Goal: Register for event/course

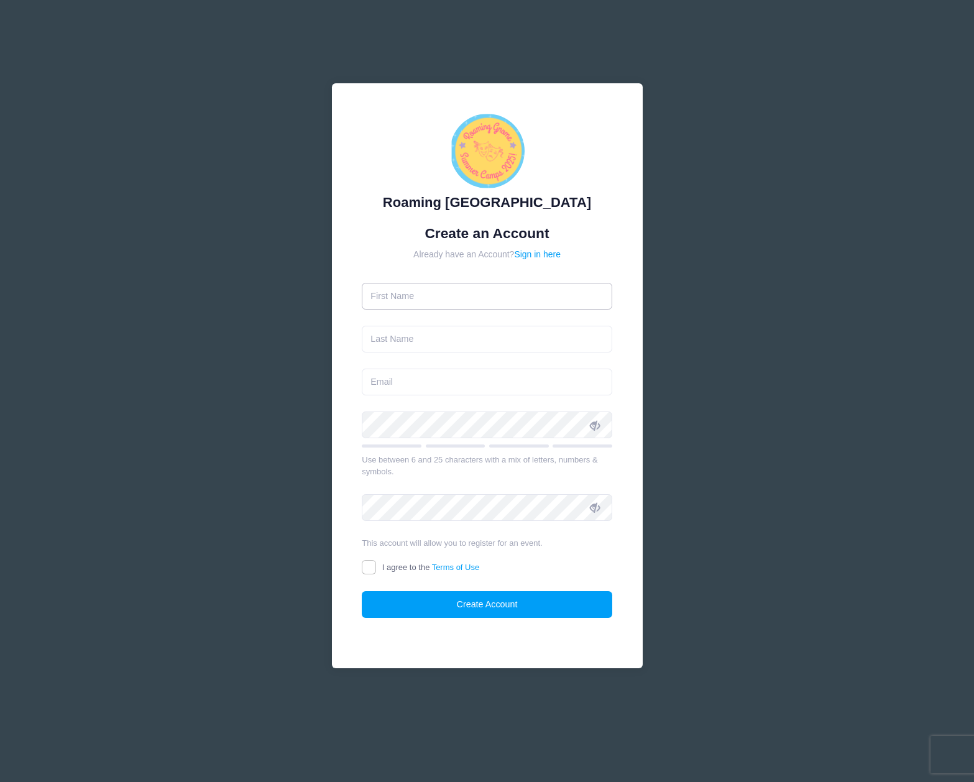
click at [512, 297] on input "text" at bounding box center [487, 296] width 251 height 27
type input "[PERSON_NAME]"
type input "Hawks"
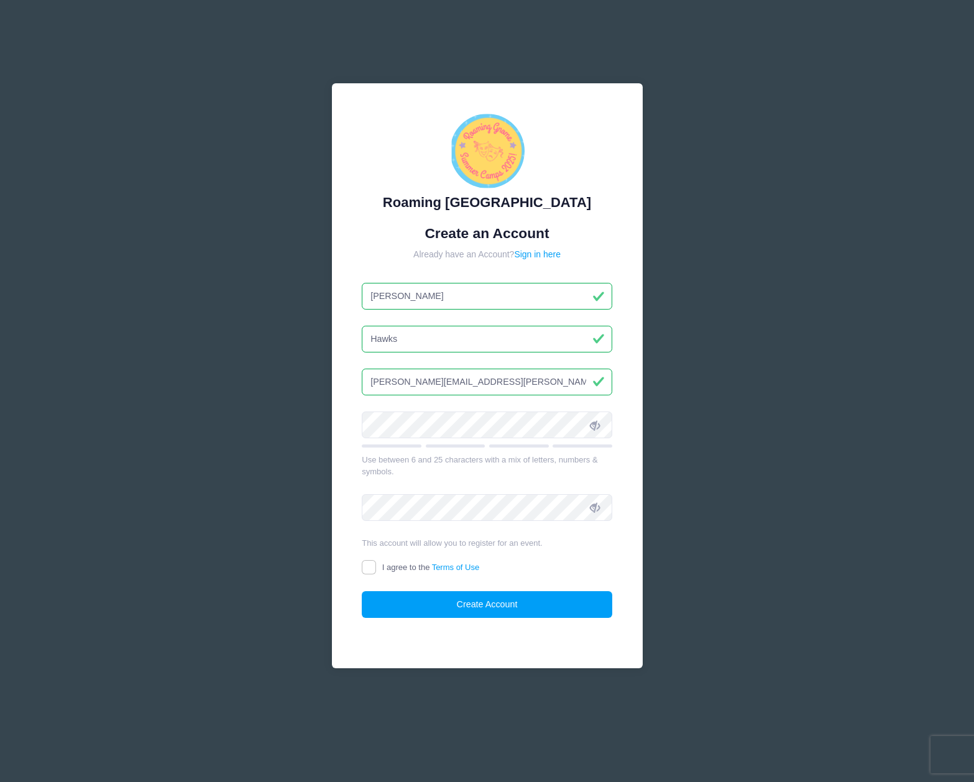
type input "[PERSON_NAME][EMAIL_ADDRESS][PERSON_NAME][DOMAIN_NAME]"
click at [399, 568] on span "I agree to the Terms of Use" at bounding box center [430, 567] width 97 height 9
click at [376, 568] on input "I agree to the Terms of Use" at bounding box center [369, 567] width 14 height 14
checkbox input "true"
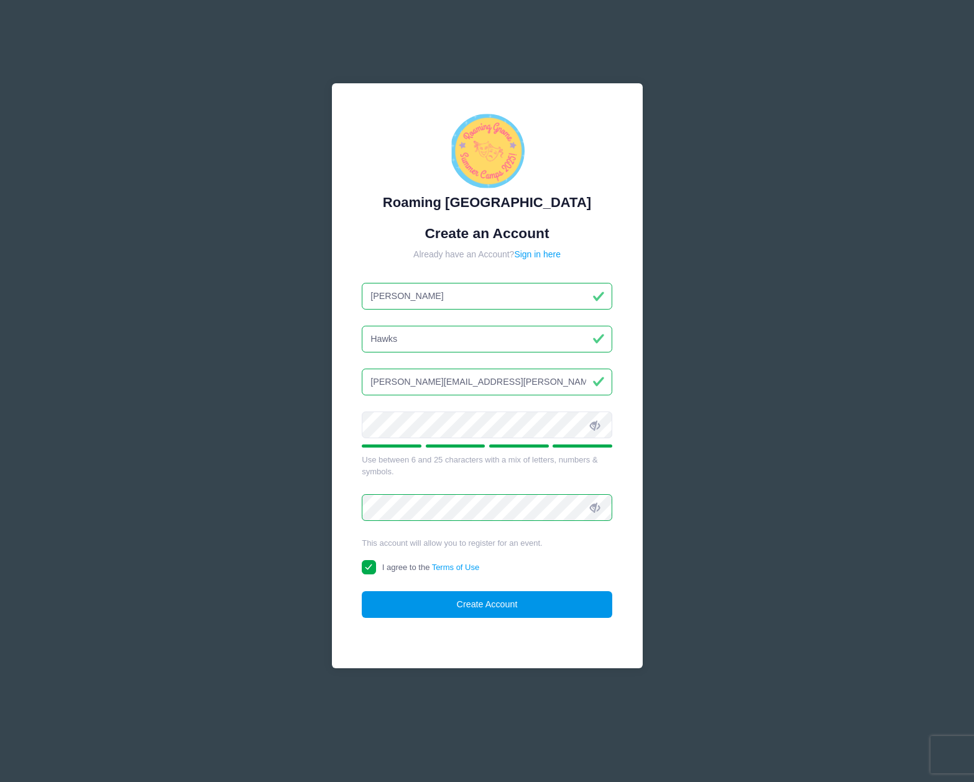
click at [411, 608] on button "Create Account" at bounding box center [487, 604] width 251 height 27
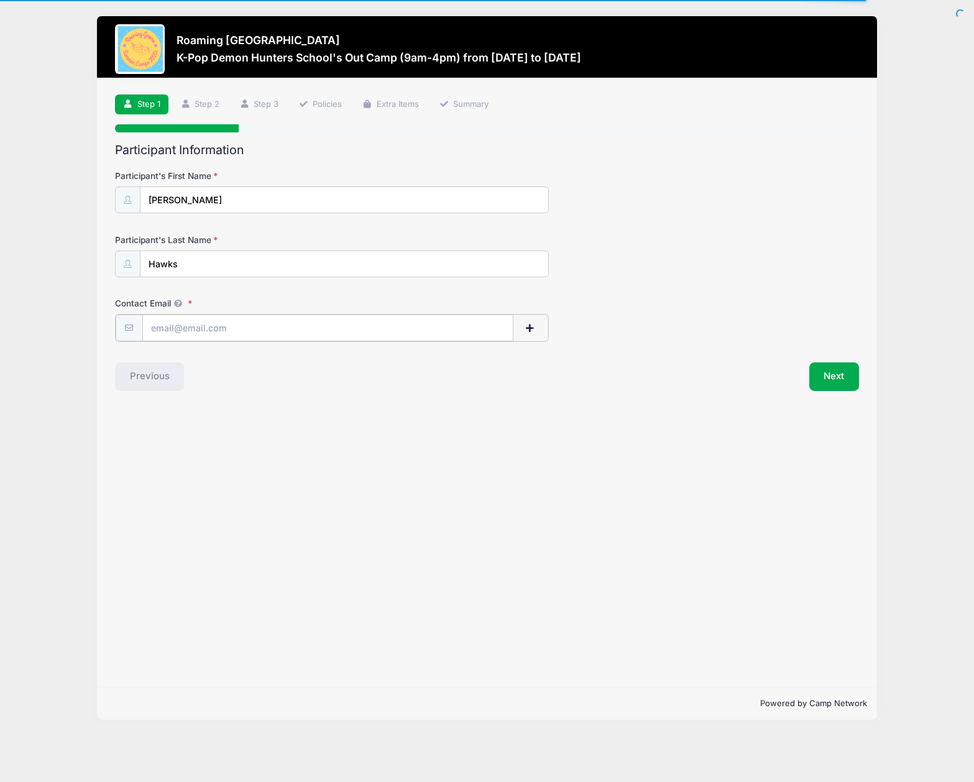
click at [256, 331] on input "Contact Email" at bounding box center [327, 328] width 371 height 27
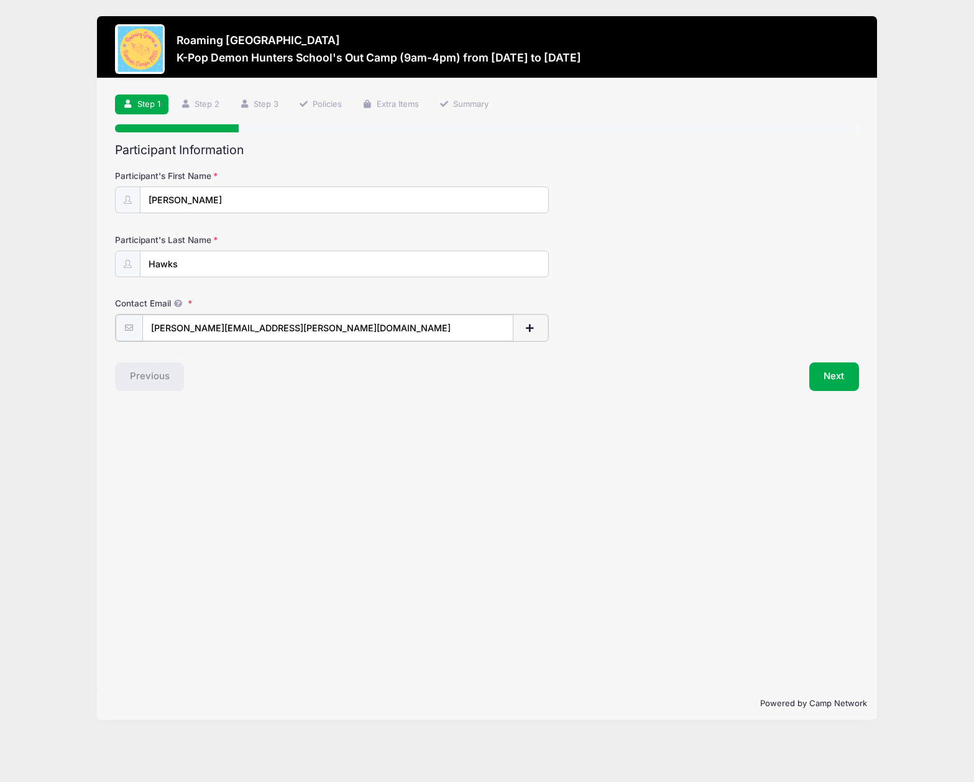
type input "[PERSON_NAME][EMAIL_ADDRESS][PERSON_NAME][DOMAIN_NAME]"
click at [724, 411] on div "Step 1 /7 Step 1 Step 2 Step 3 Policies Extra Items Summary Participant Informa…" at bounding box center [487, 382] width 781 height 609
click at [837, 374] on button "Next" at bounding box center [834, 375] width 50 height 29
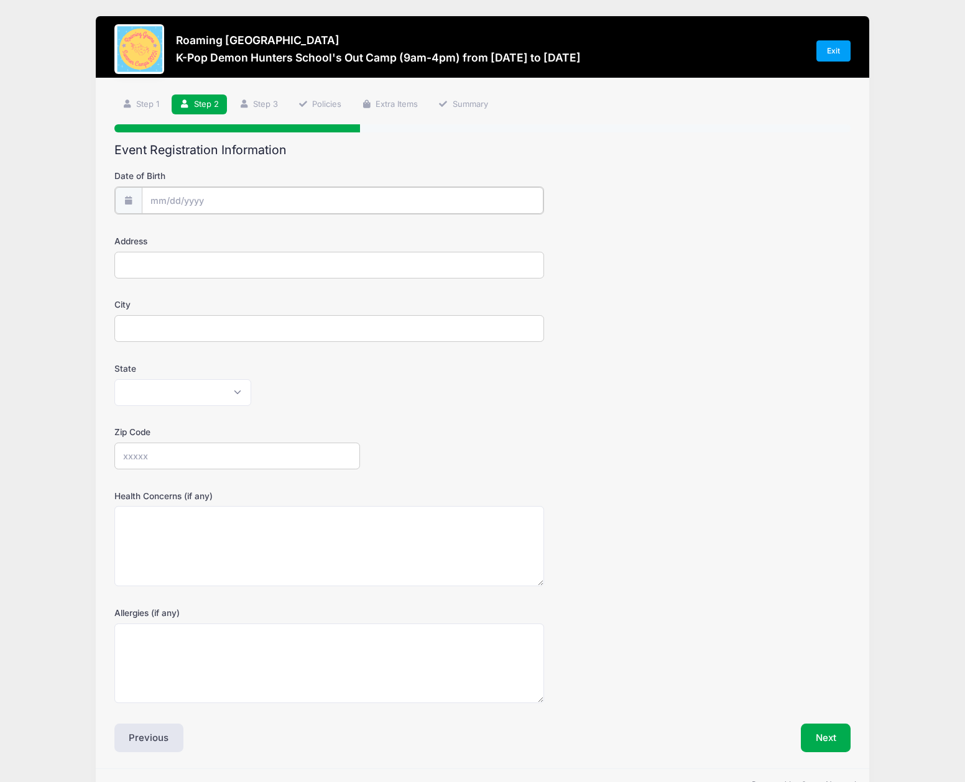
click at [292, 206] on input "Date of Birth" at bounding box center [343, 200] width 402 height 27
click at [233, 201] on input "Date of Birth" at bounding box center [343, 200] width 402 height 27
click at [219, 188] on input "Date of Birth" at bounding box center [343, 200] width 402 height 27
click at [212, 198] on input "Date of Birth" at bounding box center [343, 200] width 402 height 27
click at [257, 233] on input "2025" at bounding box center [258, 233] width 40 height 19
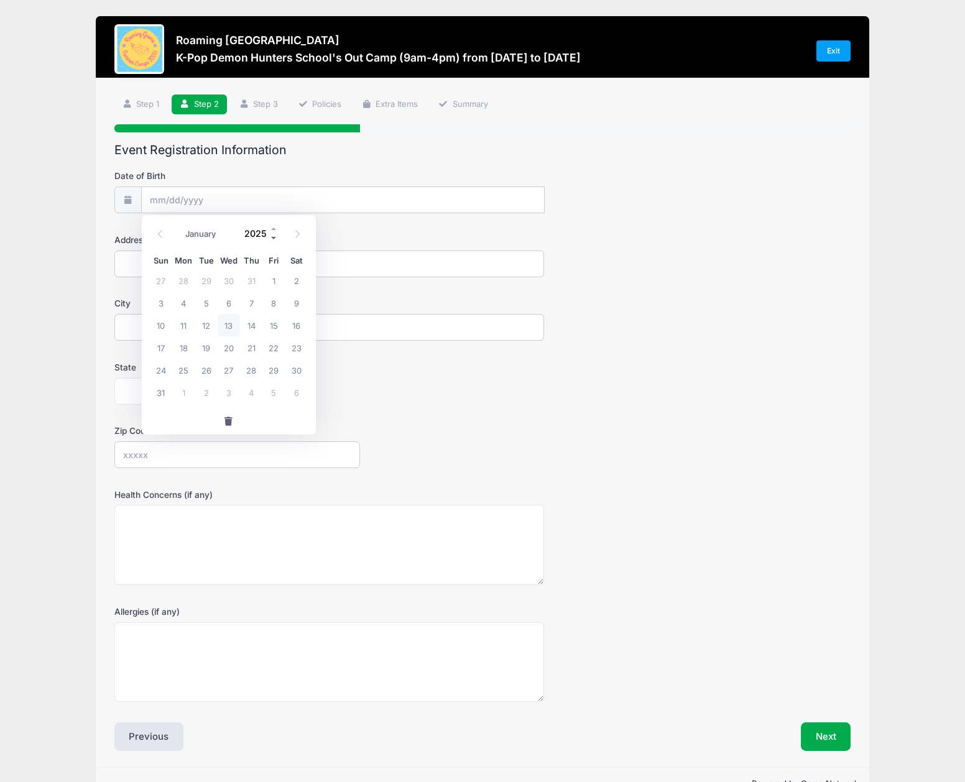
click at [274, 239] on span at bounding box center [274, 237] width 9 height 9
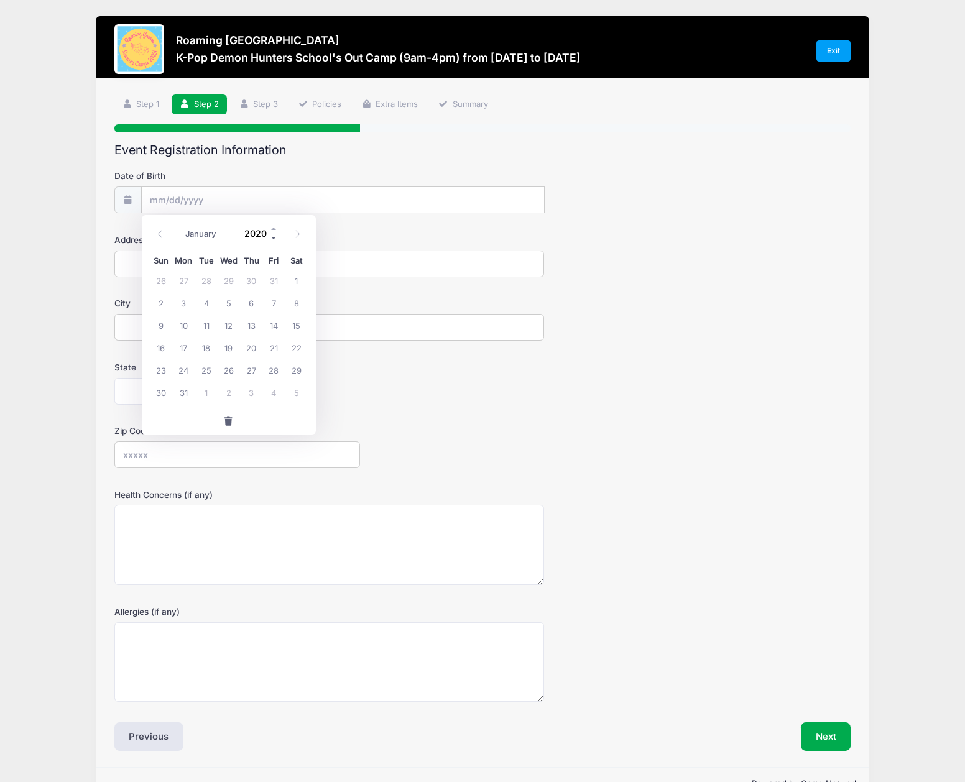
click at [274, 239] on span at bounding box center [274, 237] width 9 height 9
type input "2018"
click at [190, 230] on select "January February March April May June July August September October November De…" at bounding box center [206, 234] width 55 height 16
select select "2"
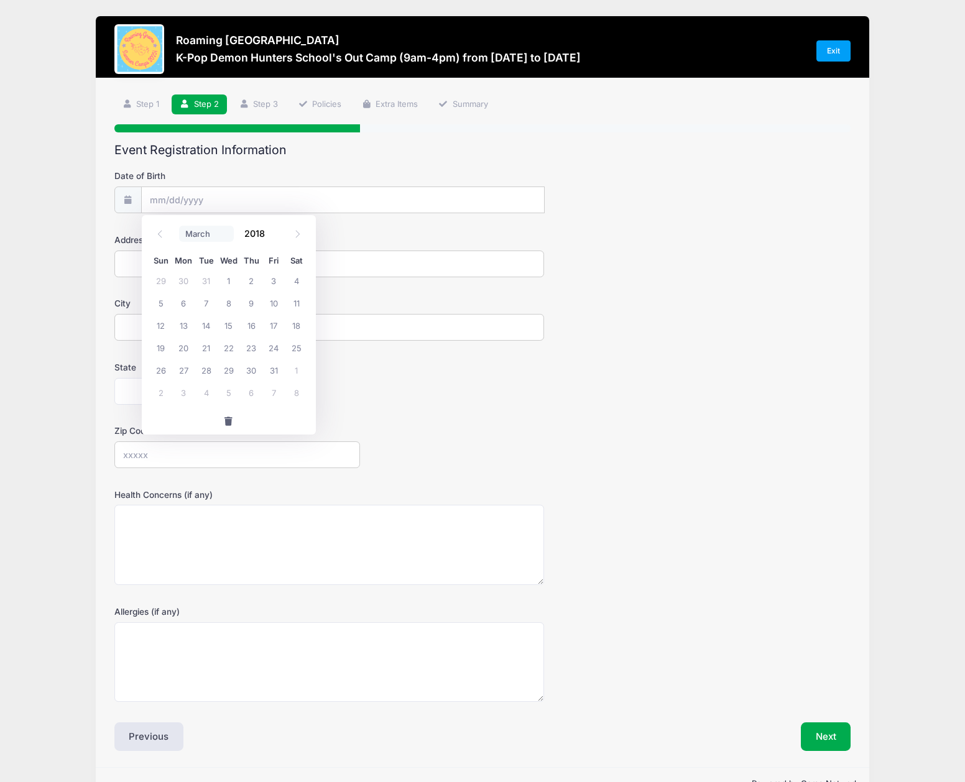
click at [179, 226] on select "January February March April May June July August September October November De…" at bounding box center [206, 234] width 55 height 16
click at [300, 283] on span "3" at bounding box center [296, 280] width 22 height 22
type input "[DATE]"
click at [282, 268] on input "Address" at bounding box center [329, 264] width 430 height 27
type input "[STREET_ADDRESS]"
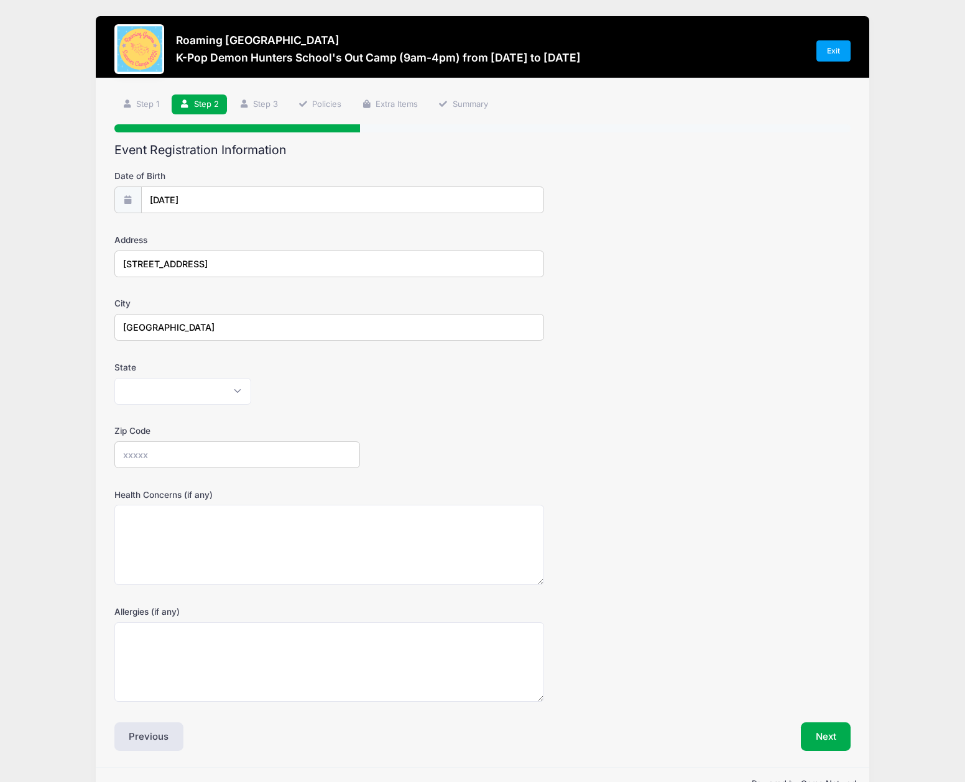
type input "[GEOGRAPHIC_DATA]"
select select "CO"
type input "80238"
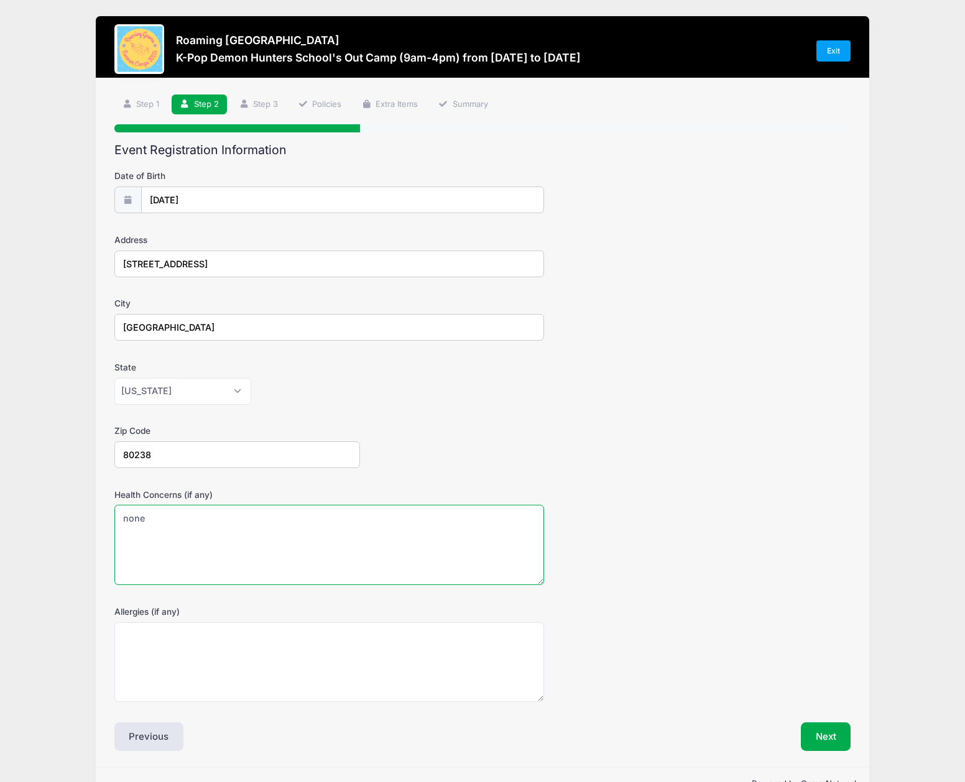
type textarea "none"
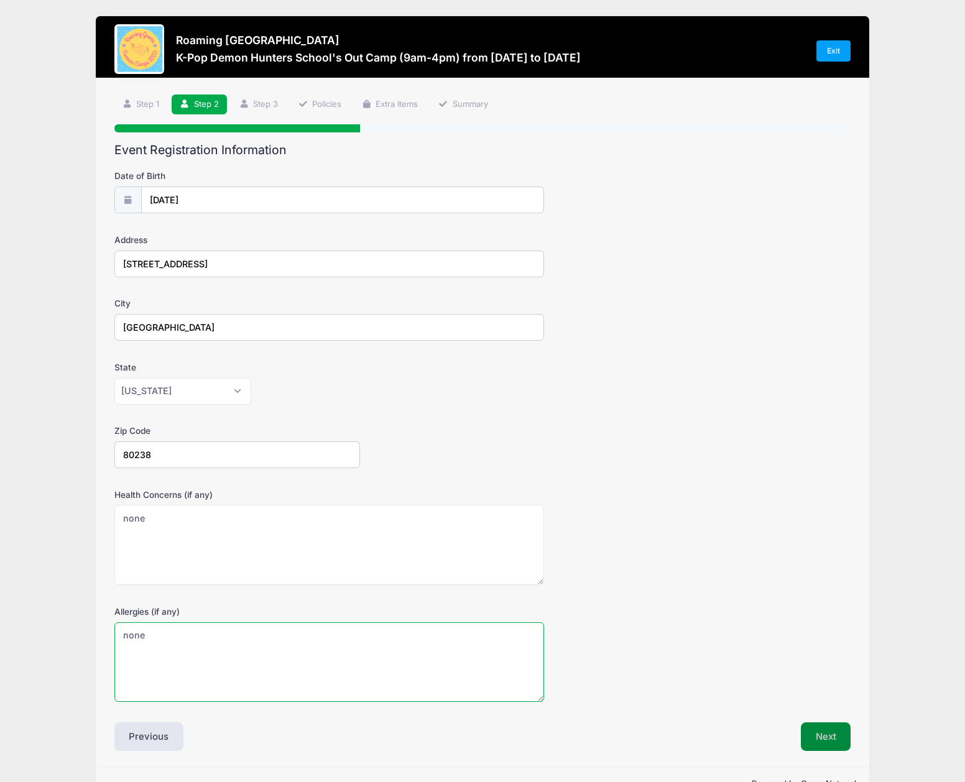
type textarea "none"
click at [835, 737] on button "Next" at bounding box center [826, 736] width 50 height 29
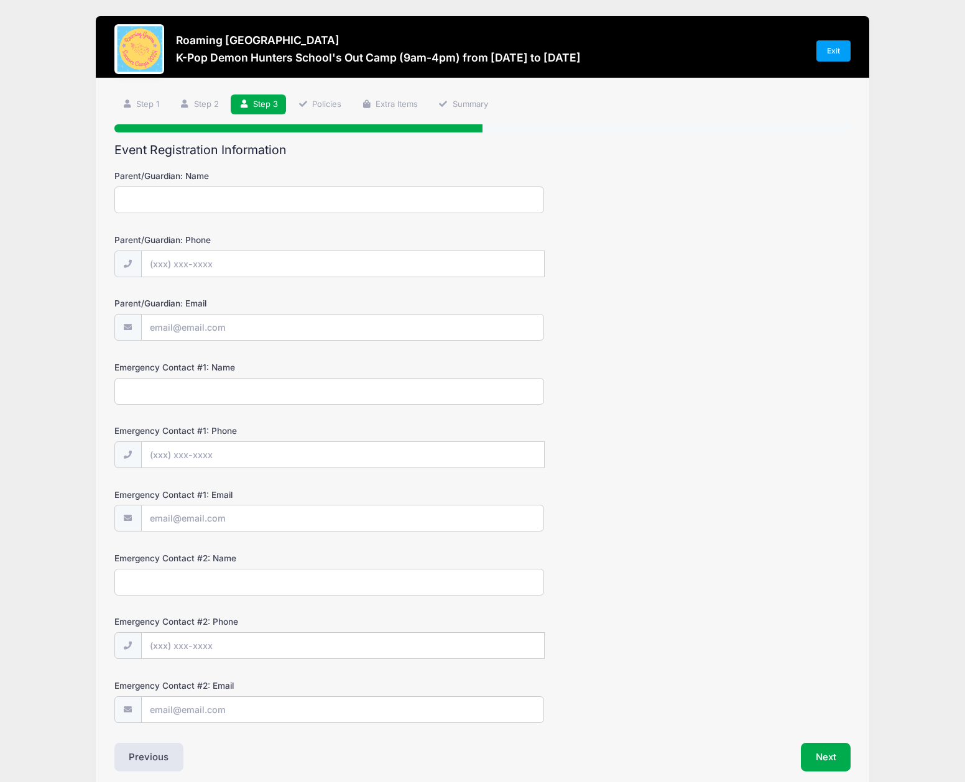
click at [320, 206] on input "Parent/Guardian: Name" at bounding box center [329, 200] width 430 height 27
type input "[PERSON_NAME]"
type input "[PHONE_NUMBER]"
type input "[PERSON_NAME][EMAIL_ADDRESS][PERSON_NAME][DOMAIN_NAME]"
type input "[PERSON_NAME]"
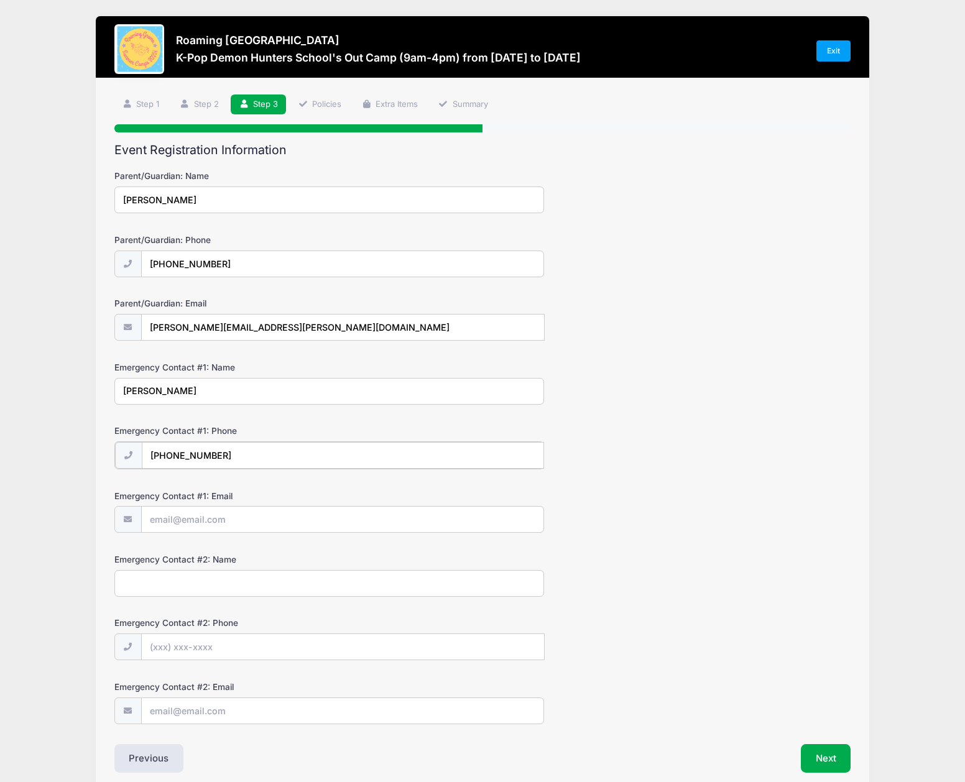
type input "[PHONE_NUMBER]"
type input "[EMAIL_ADDRESS][DOMAIN_NAME]"
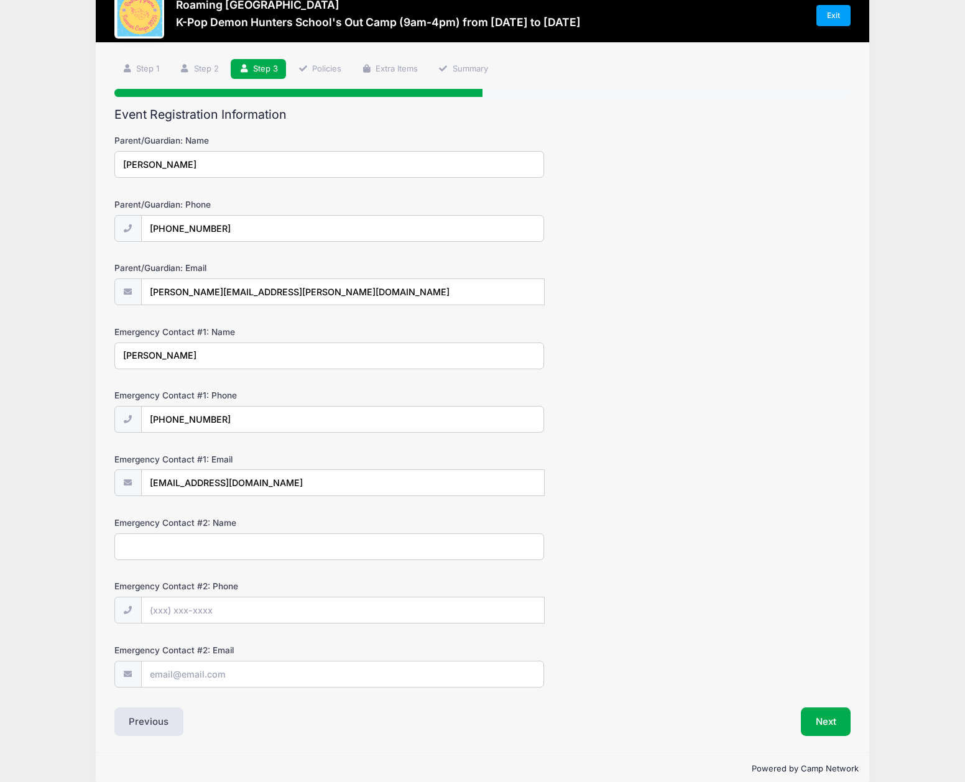
scroll to position [55, 0]
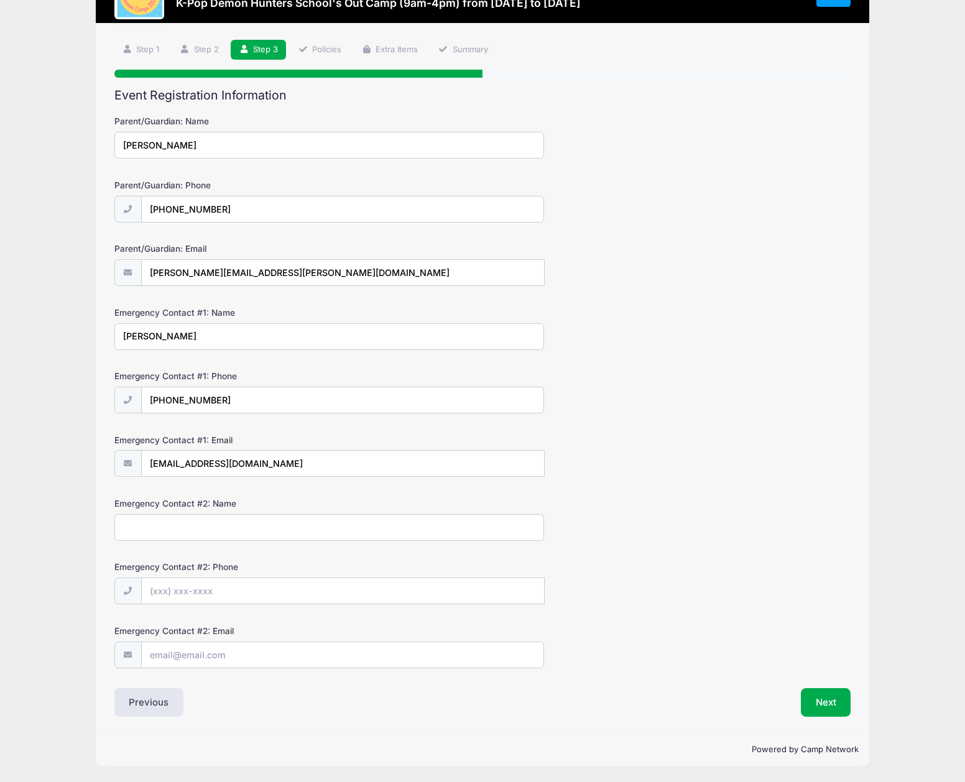
click at [289, 526] on input "Emergency Contact #2: Name" at bounding box center [329, 527] width 430 height 27
type input "[PERSON_NAME]"
type input "[PHONE_NUMBER]"
type input "[EMAIL_ADDRESS][DOMAIN_NAME]"
click at [811, 715] on button "Next" at bounding box center [826, 702] width 50 height 29
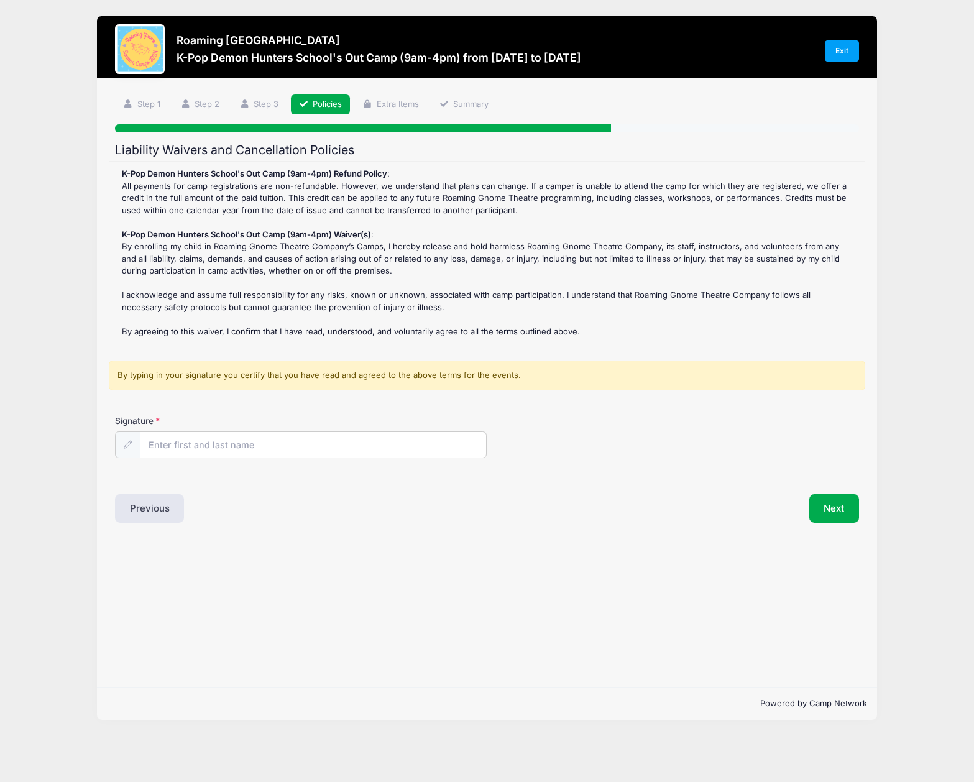
scroll to position [0, 0]
click at [249, 450] on input "Signature" at bounding box center [314, 445] width 346 height 27
type input "[PERSON_NAME]"
click at [842, 513] on button "Next" at bounding box center [834, 508] width 50 height 29
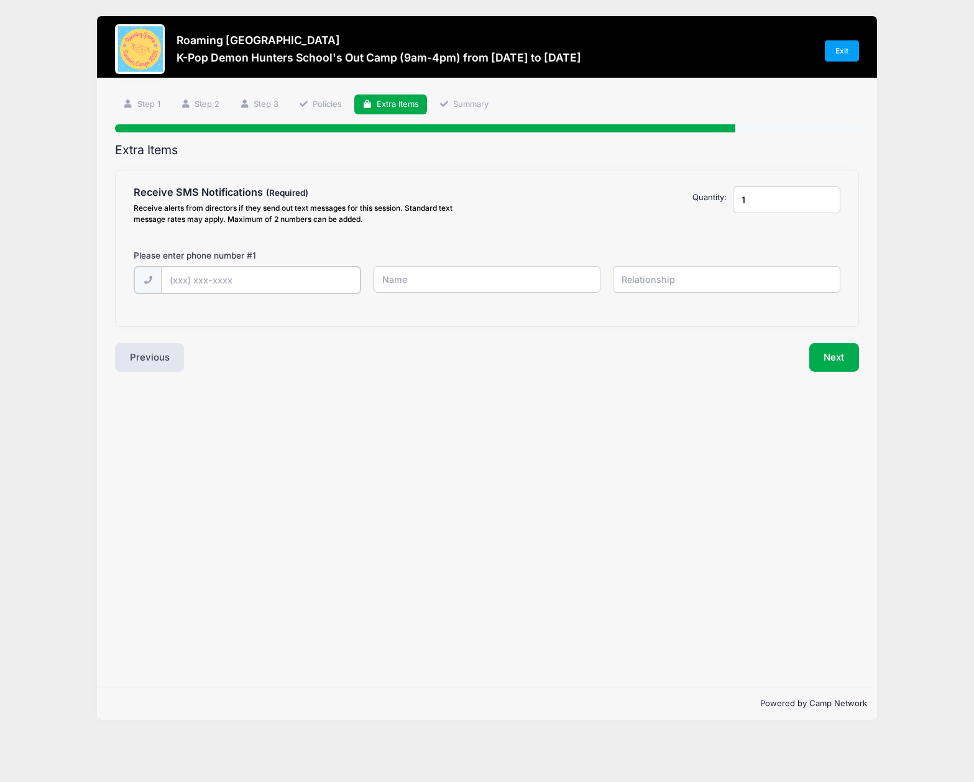
click at [0, 0] on input "text" at bounding box center [0, 0] width 0 height 0
type input "[PHONE_NUMBER]"
type input "[PERSON_NAME]"
type input "mother"
click at [833, 364] on button "Next" at bounding box center [834, 356] width 50 height 29
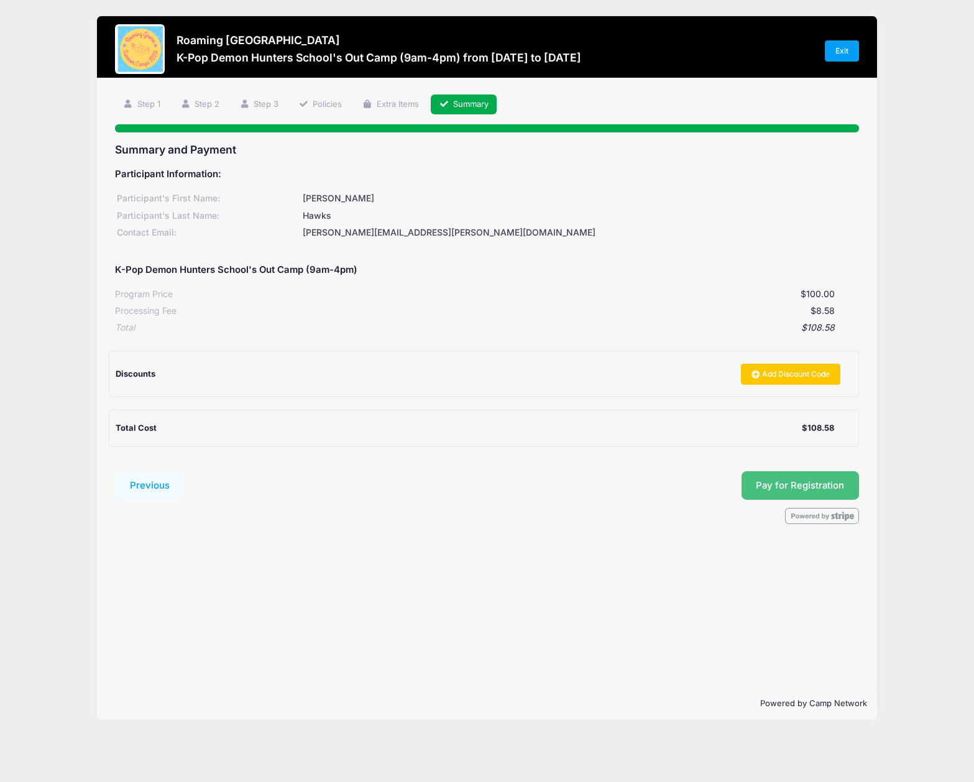
click at [798, 488] on span "Pay for Registration" at bounding box center [800, 485] width 88 height 11
